Goal: Task Accomplishment & Management: Use online tool/utility

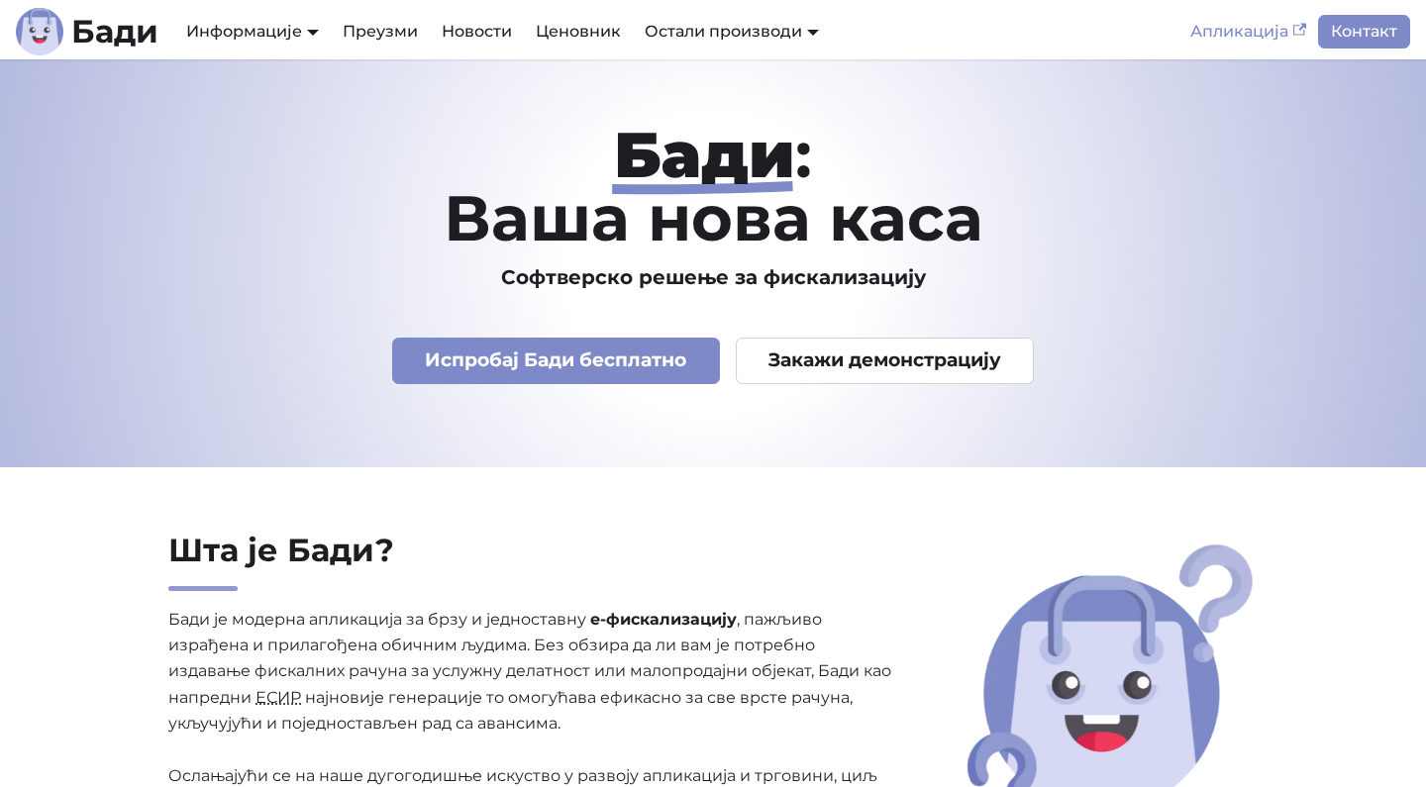
click at [1244, 33] on link "Апликација" at bounding box center [1249, 32] width 140 height 34
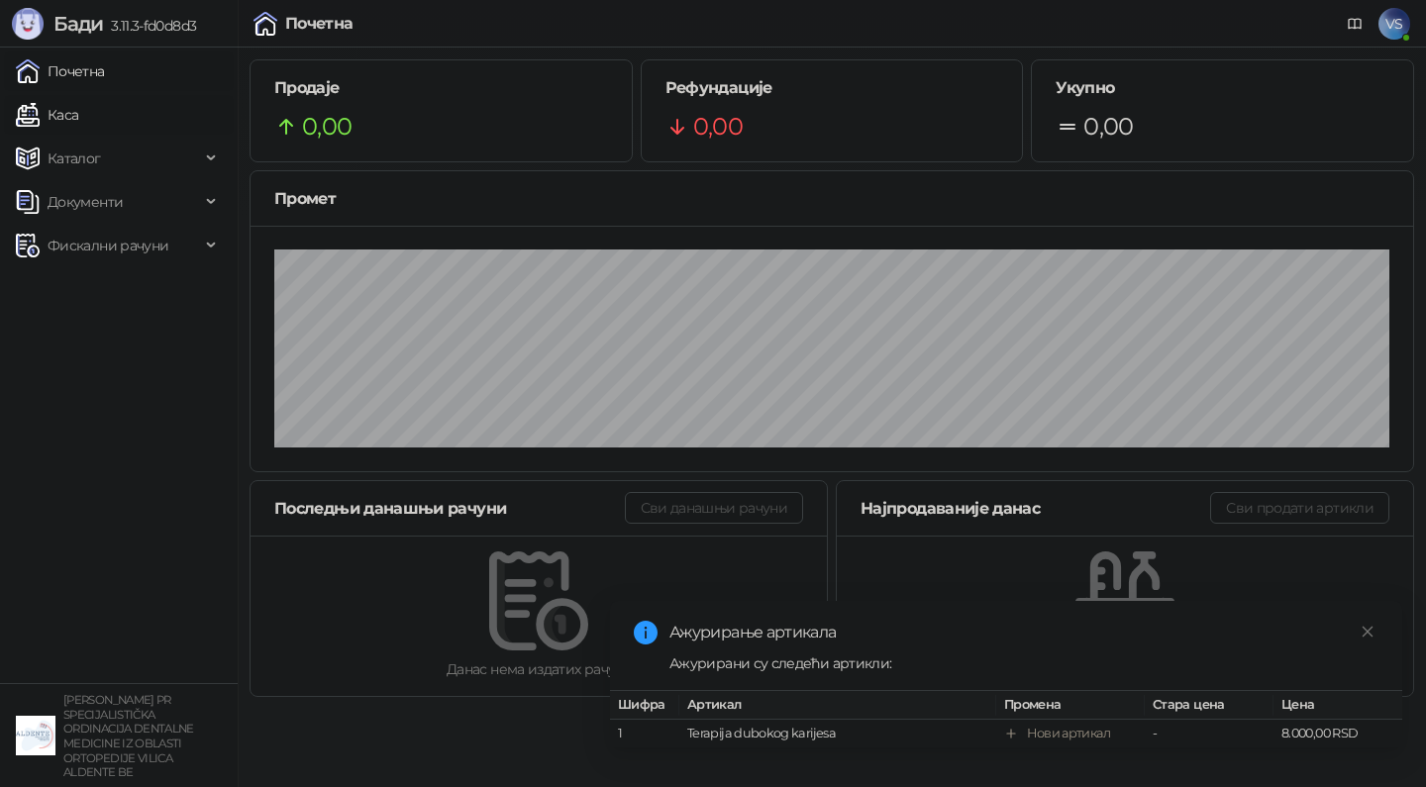
click at [78, 111] on link "Каса" at bounding box center [47, 115] width 62 height 40
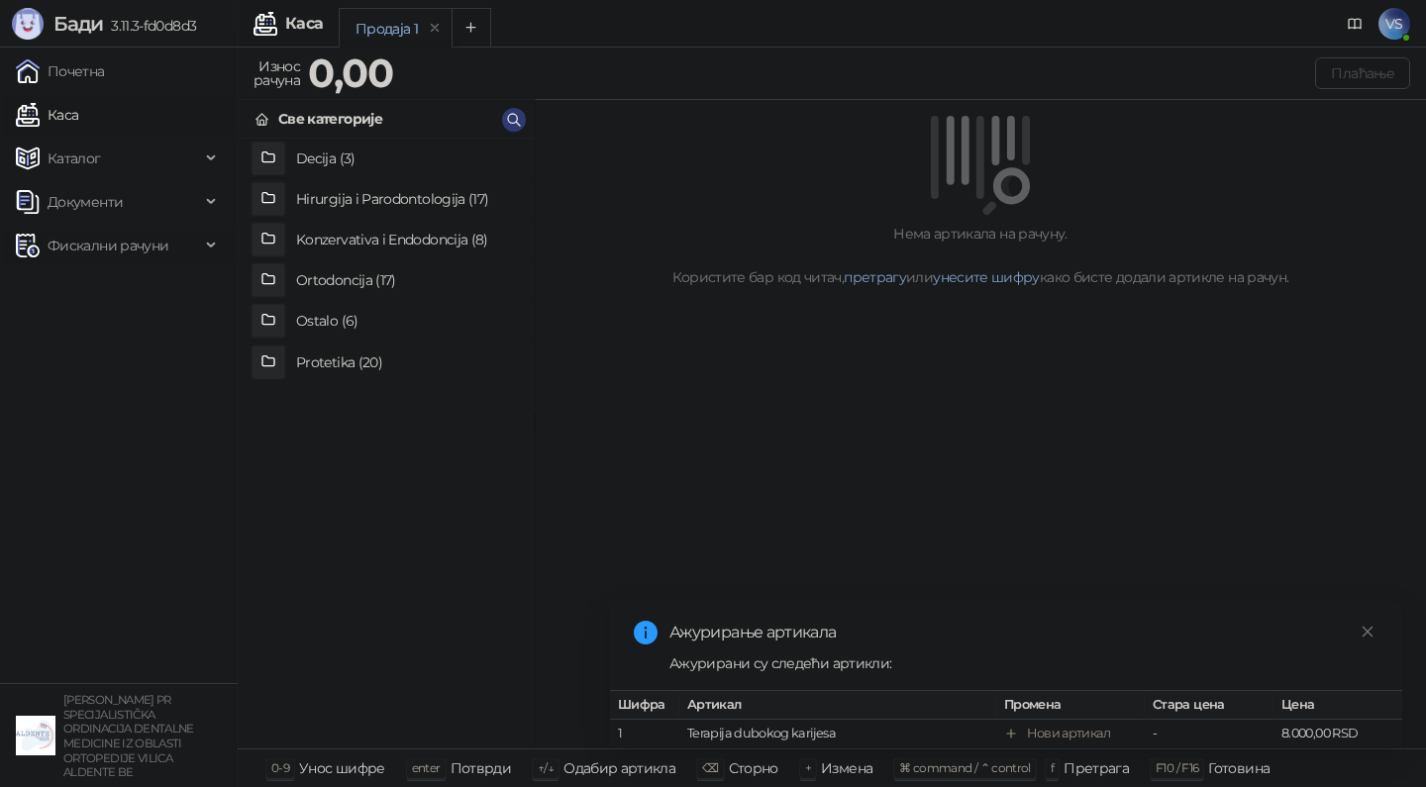
click at [102, 240] on span "Фискални рачуни" at bounding box center [108, 246] width 121 height 40
click at [86, 334] on link "По данима" at bounding box center [76, 333] width 105 height 40
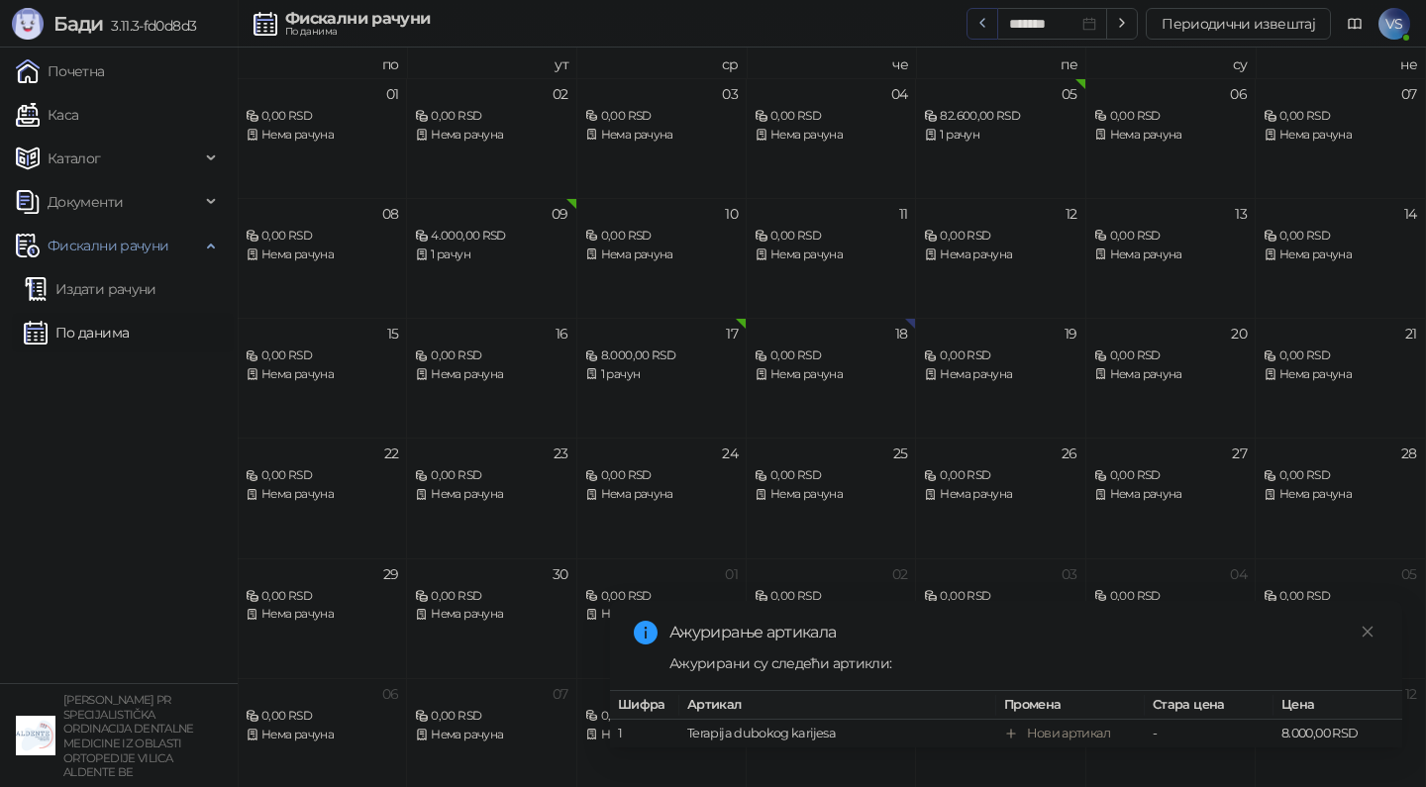
click at [989, 24] on icon "button" at bounding box center [982, 23] width 16 height 16
type input "*******"
